Goal: Communication & Community: Answer question/provide support

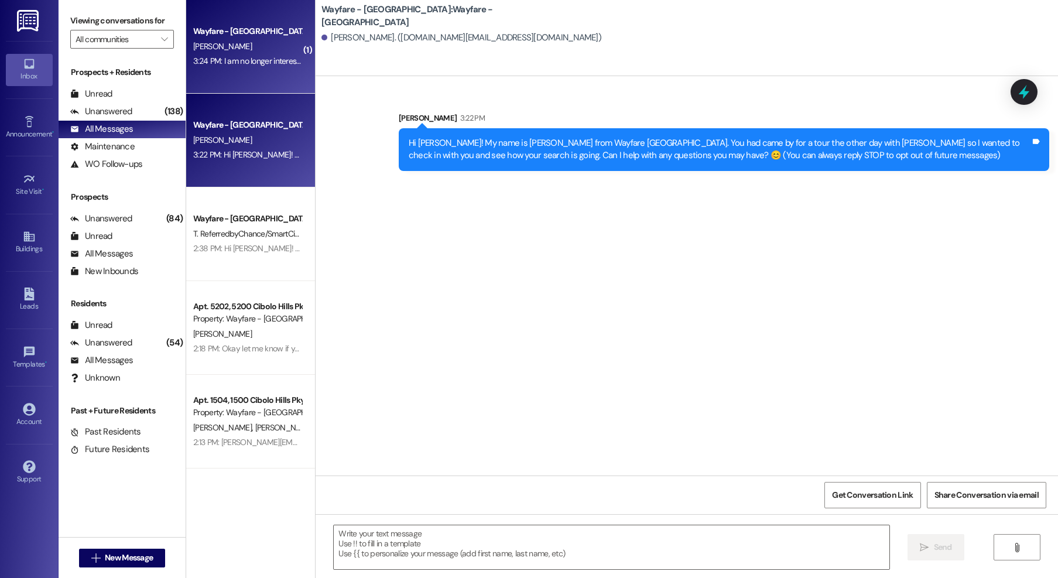
click at [265, 47] on div "[PERSON_NAME]" at bounding box center [247, 46] width 111 height 15
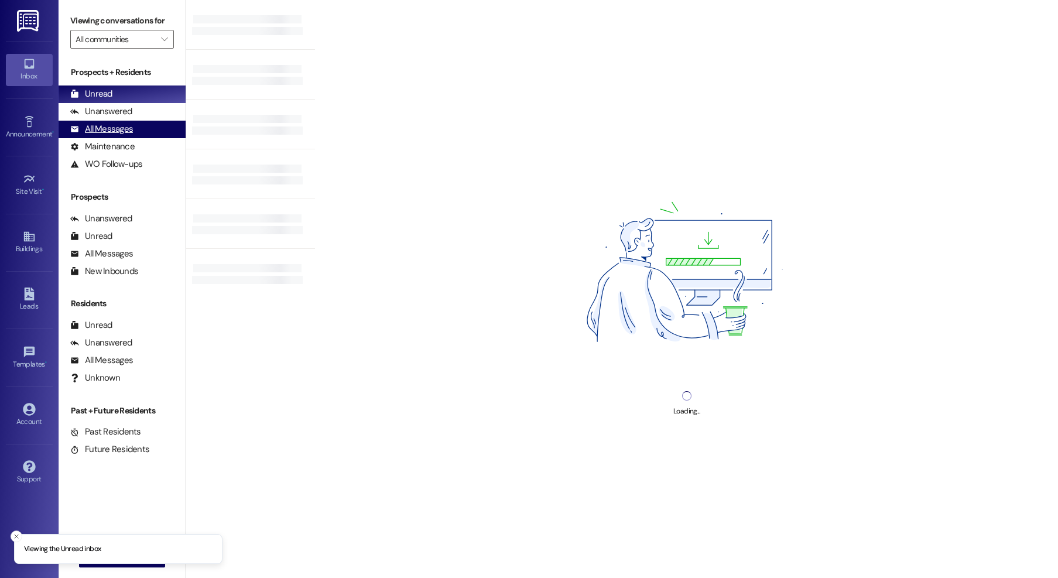
click at [125, 121] on div "All Messages (undefined)" at bounding box center [122, 130] width 127 height 18
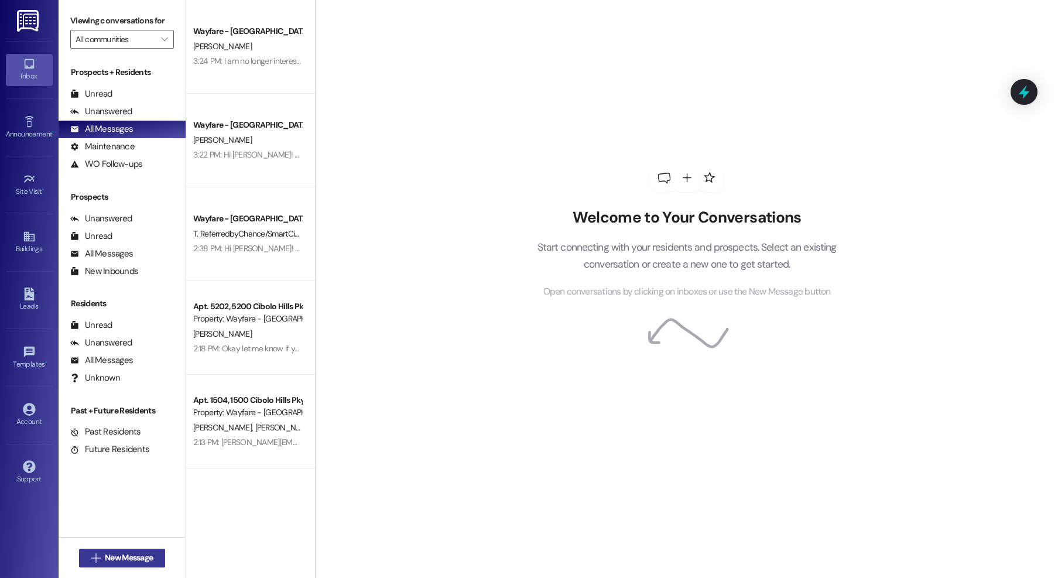
click at [132, 565] on button " New Message" at bounding box center [122, 557] width 87 height 19
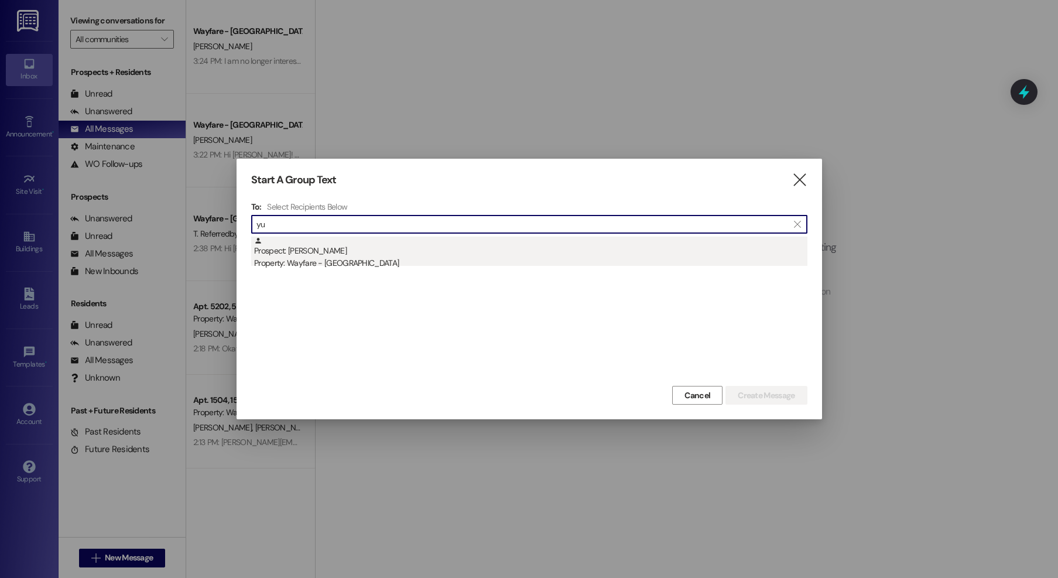
type input "yu"
drag, startPoint x: 359, startPoint y: 257, endPoint x: 486, endPoint y: 262, distance: 126.5
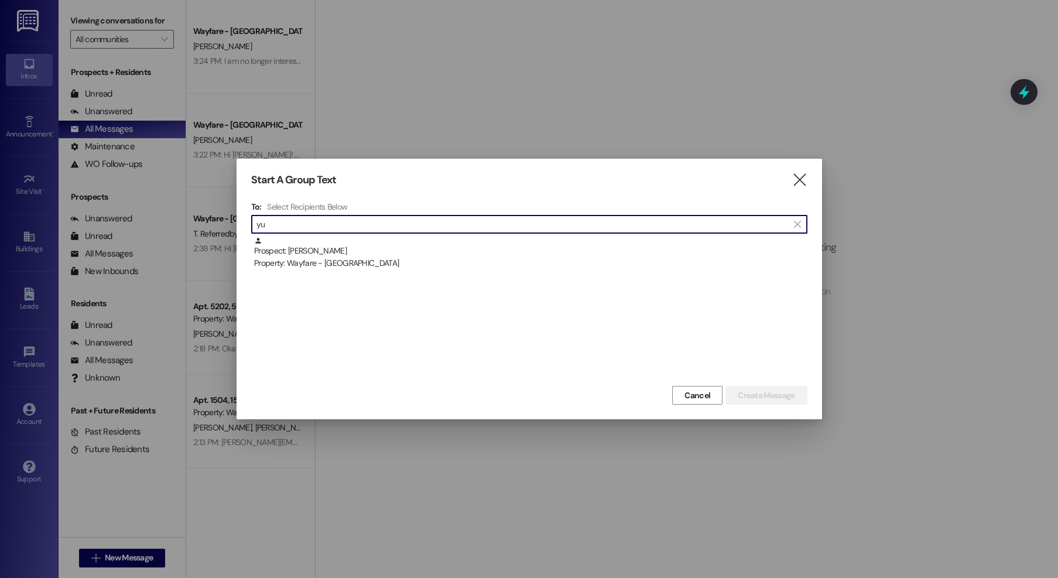
click at [359, 257] on div "Property: Wayfare - [GEOGRAPHIC_DATA]" at bounding box center [530, 263] width 553 height 12
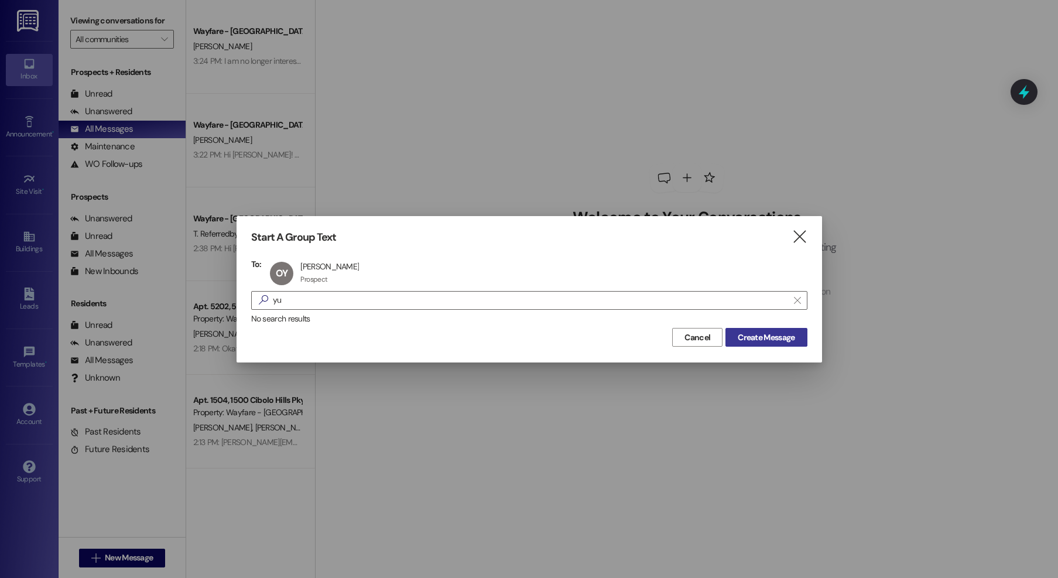
click at [747, 341] on span "Create Message" at bounding box center [765, 337] width 57 height 12
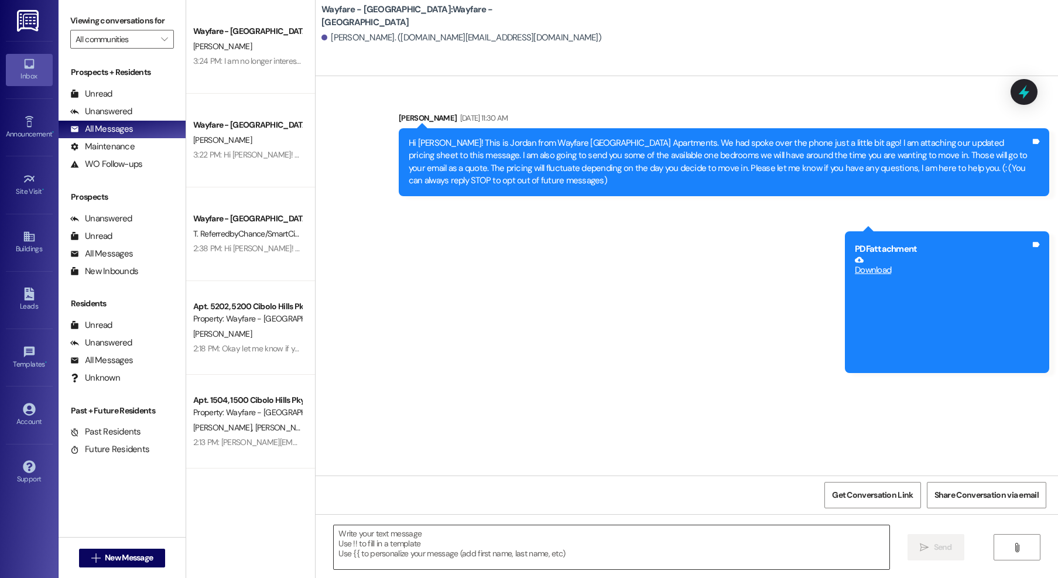
click at [620, 550] on textarea at bounding box center [611, 547] width 555 height 44
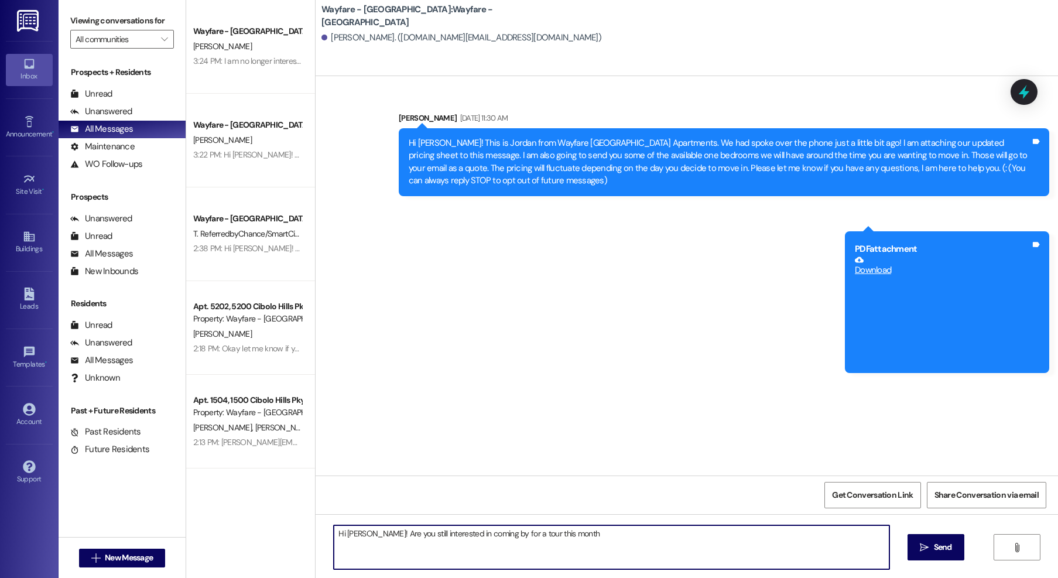
type textarea "Hi [PERSON_NAME]! Are you still interested in coming by for a tour this month?"
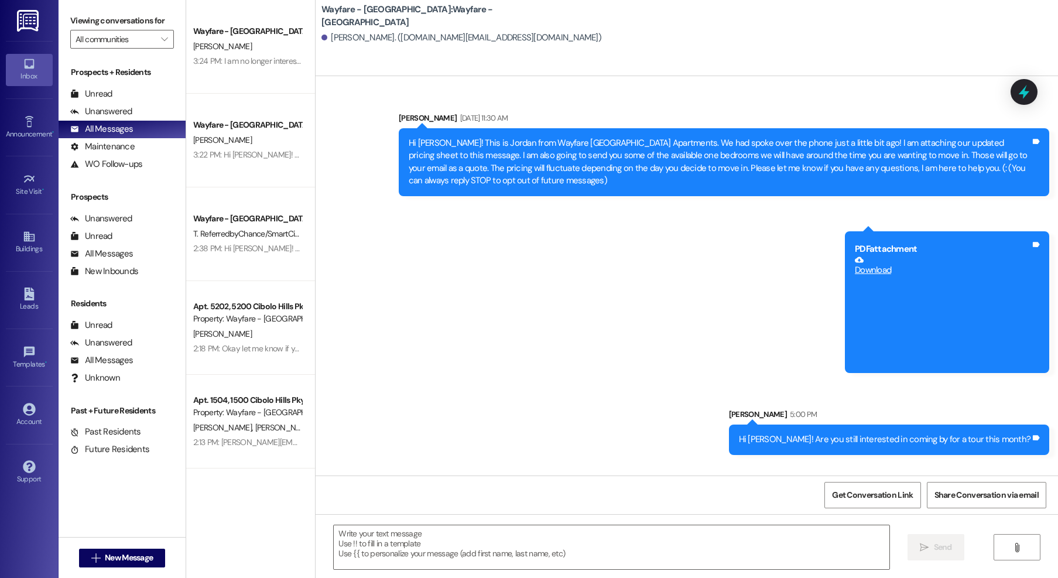
click at [961, 444] on div "Hi [PERSON_NAME]! Are you still interested in coming by for a tour this month?" at bounding box center [885, 439] width 292 height 12
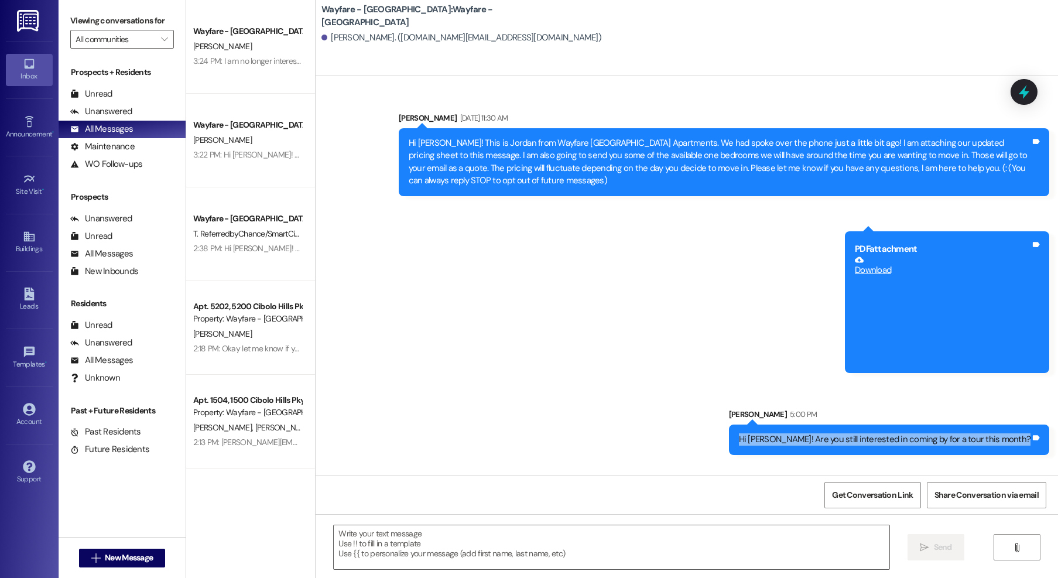
click at [961, 444] on div "Hi [PERSON_NAME]! Are you still interested in coming by for a tour this month?" at bounding box center [885, 439] width 292 height 12
copy div "Hi [PERSON_NAME]! Are you still interested in coming by for a tour this month? …"
click at [142, 557] on span "New Message" at bounding box center [129, 557] width 48 height 12
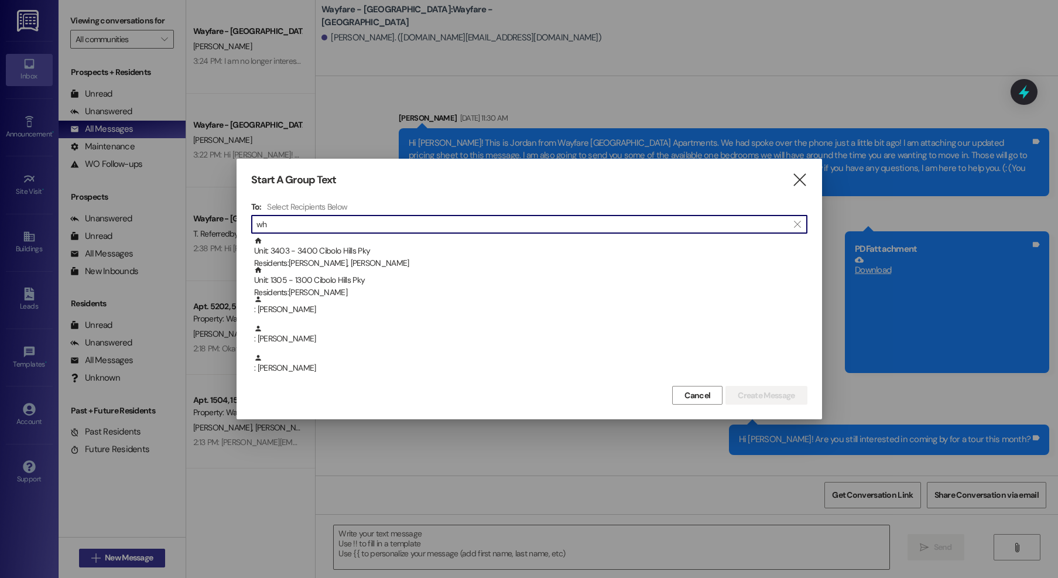
type input "w"
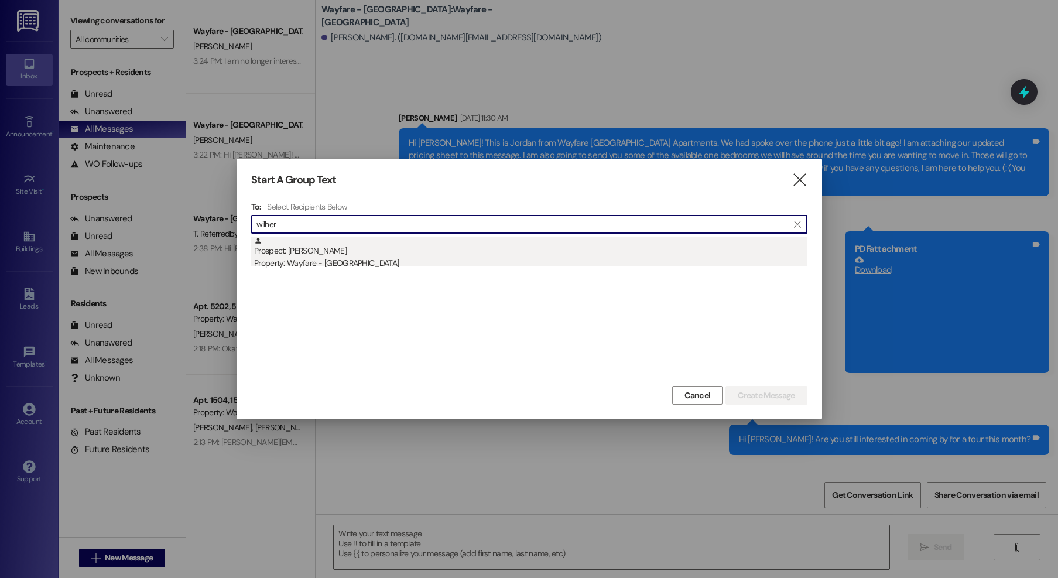
type input "wilher"
click at [499, 241] on div "Prospect: [PERSON_NAME] Property: Wayfare - [GEOGRAPHIC_DATA]" at bounding box center [530, 252] width 553 height 33
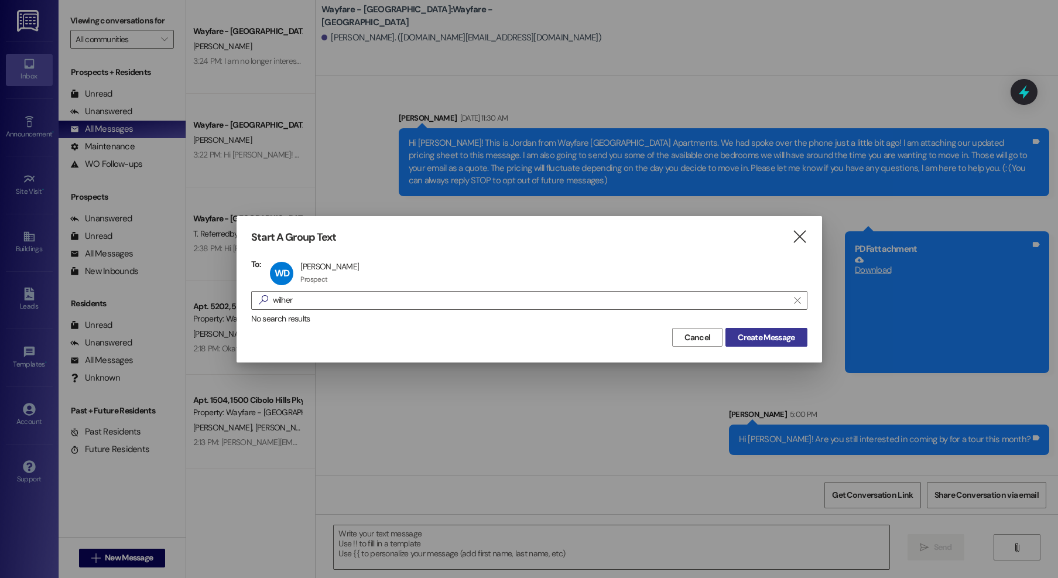
click at [759, 339] on span "Create Message" at bounding box center [765, 337] width 57 height 12
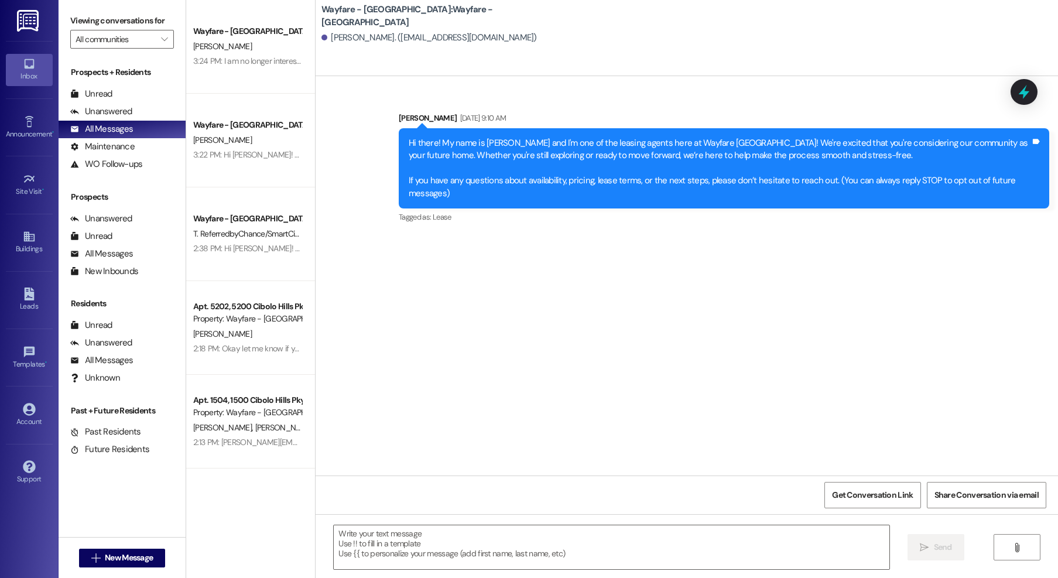
click at [480, 517] on div " Send " at bounding box center [686, 558] width 742 height 88
click at [478, 544] on textarea at bounding box center [611, 547] width 555 height 44
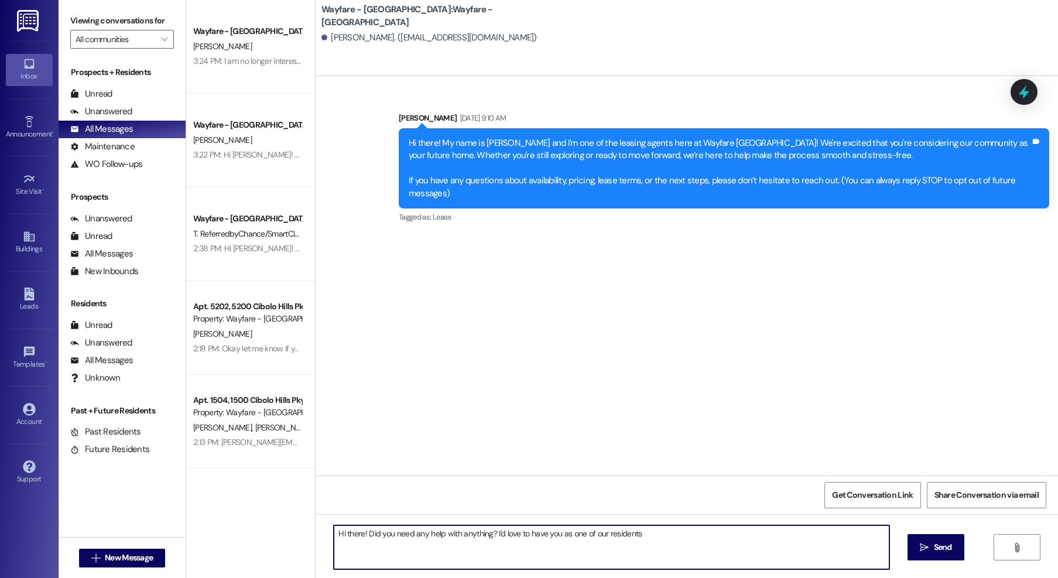
type textarea "Hi there! Did you need any help with anything? I'd love to have you as one of o…"
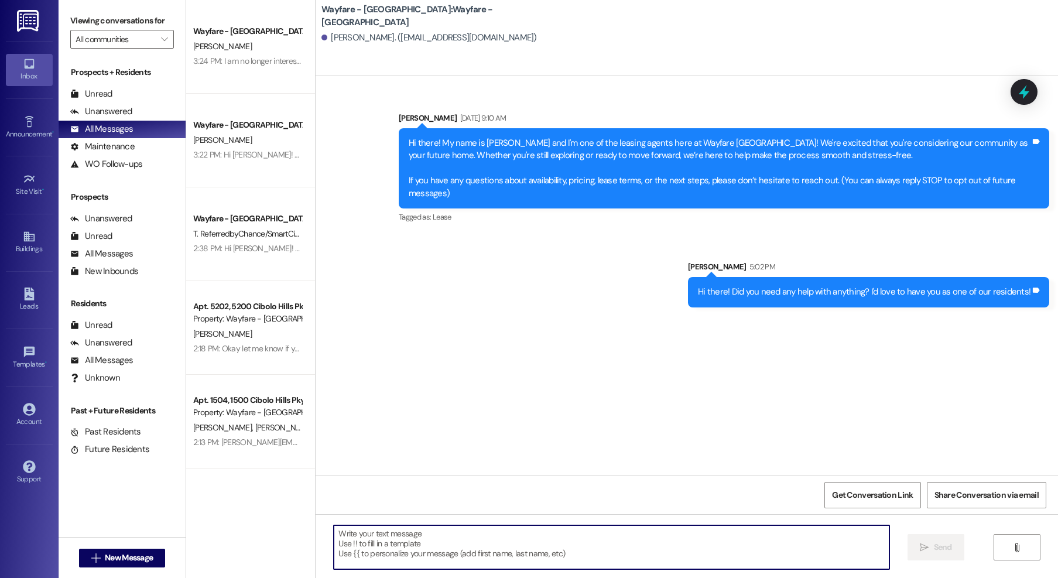
click at [779, 293] on div "Hi there! Did you need any help with anything? I'd love to have you as one of o…" at bounding box center [864, 292] width 332 height 12
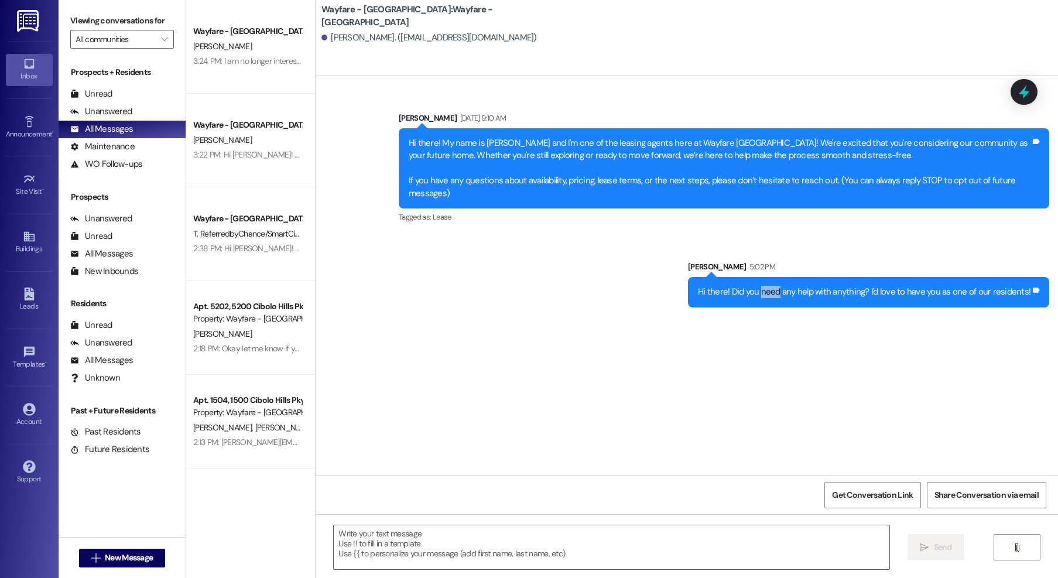
click at [779, 293] on div "Hi there! Did you need any help with anything? I'd love to have you as one of o…" at bounding box center [864, 292] width 332 height 12
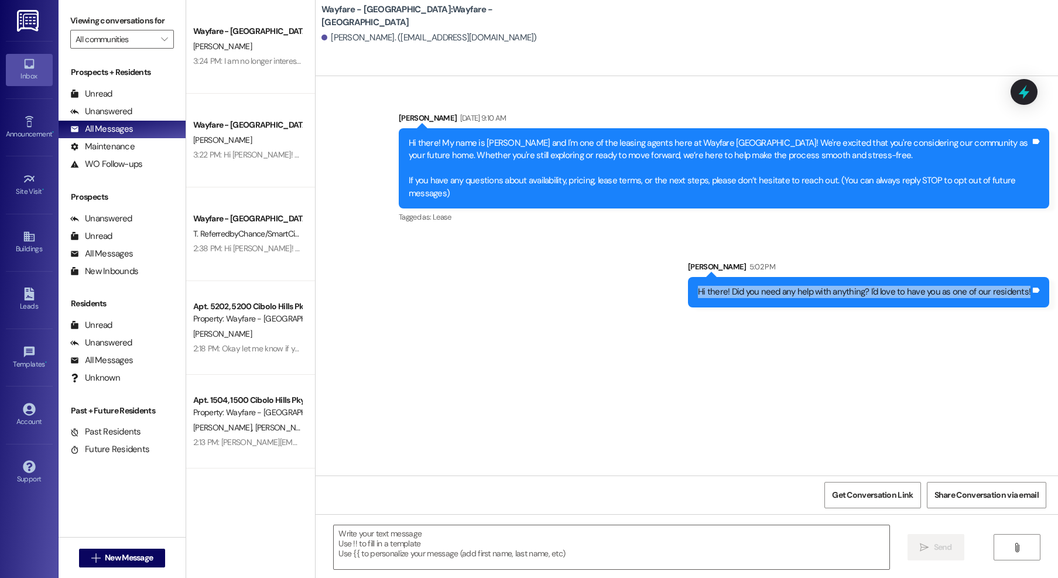
click at [779, 293] on div "Hi there! Did you need any help with anything? I'd love to have you as one of o…" at bounding box center [864, 292] width 332 height 12
copy div "Hi there! Did you need any help with anything? I'd love to have you as one of o…"
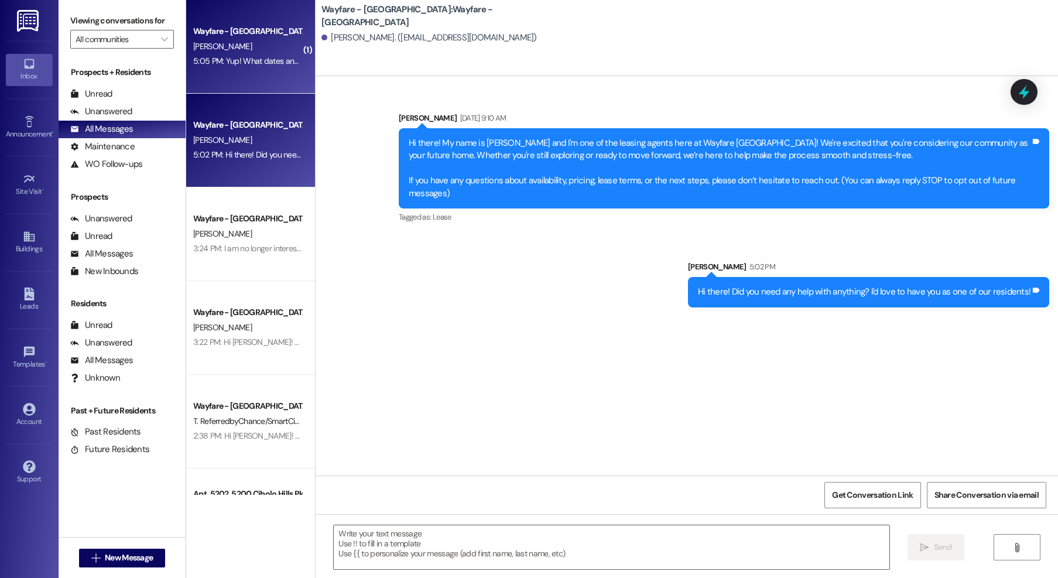
click at [253, 49] on div "[PERSON_NAME]" at bounding box center [247, 46] width 111 height 15
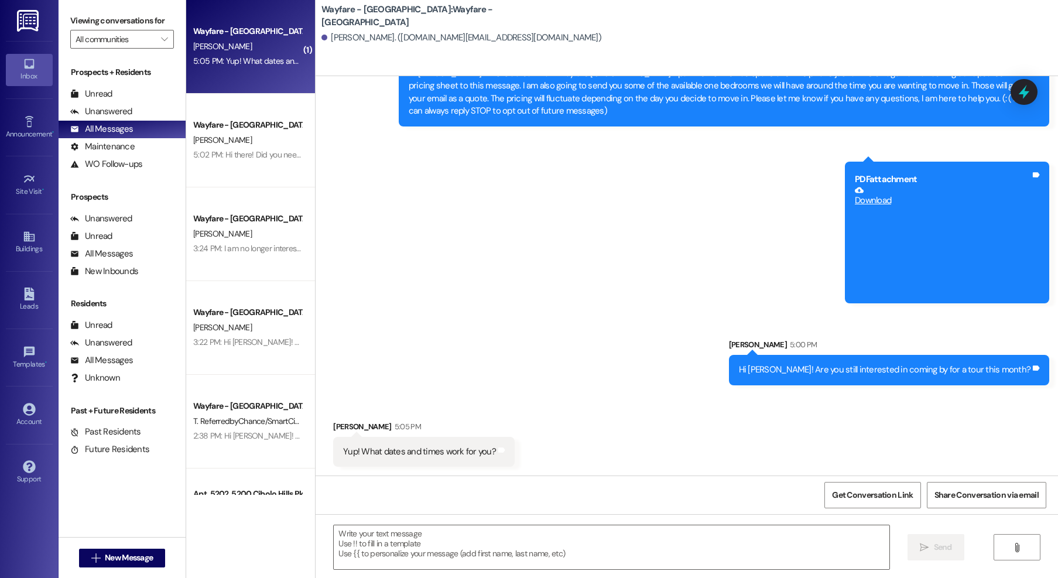
scroll to position [70, 0]
